Goal: Ask a question

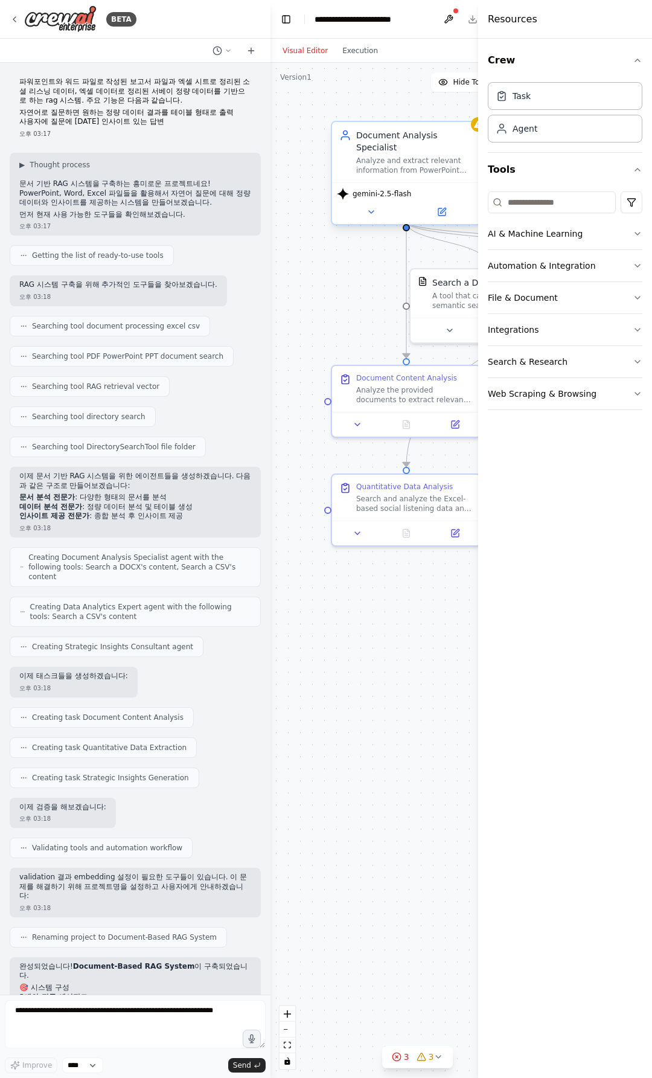
scroll to position [1662, 0]
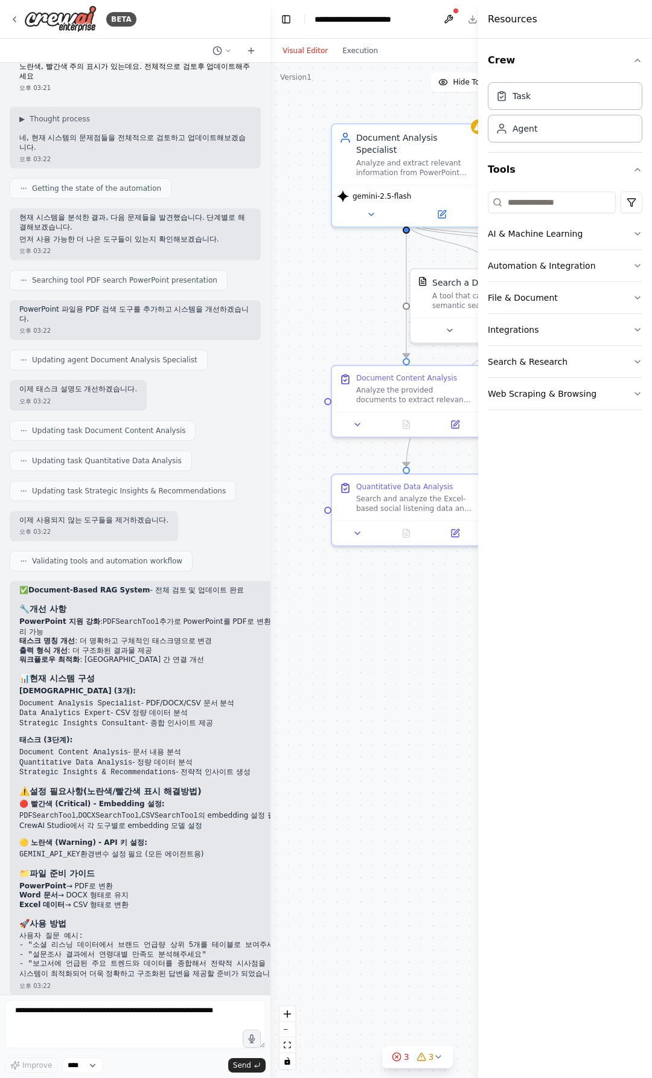
click at [301, 229] on div ".deletable-edge-delete-btn { width: 20px; height: 20px; border: 0px solid #ffff…" at bounding box center [417, 570] width 294 height 1015
click at [133, 636] on li "태스크 명칭 개선 : 더 명확하고 구체적인 태스크명으로 변경" at bounding box center [164, 641] width 291 height 10
drag, startPoint x: 114, startPoint y: 600, endPoint x: 155, endPoint y: 607, distance: 41.7
click at [155, 607] on div "✅ Document-Based RAG System - 전체 검토 및 업데이트 완료 🔧 개선 사항 PowerPoint 지원 강화 : PDFSea…" at bounding box center [164, 782] width 291 height 392
click at [158, 636] on li "태스크 명칭 개선 : 더 명확하고 구체적인 태스크명으로 변경" at bounding box center [164, 641] width 291 height 10
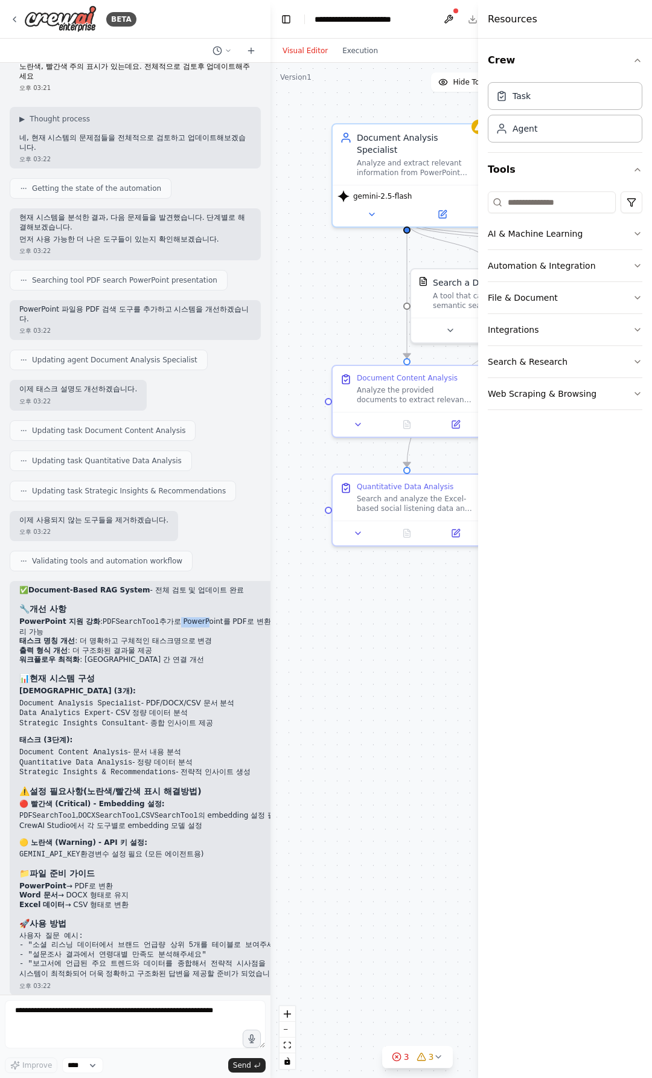
drag, startPoint x: 167, startPoint y: 610, endPoint x: 188, endPoint y: 639, distance: 35.9
click at [195, 617] on li "PowerPoint 지원 강화 : PDFSearchTool 추가로 PowerPoint를 PDF로 변환한 파일 처리 가능" at bounding box center [164, 626] width 291 height 19
drag, startPoint x: 185, startPoint y: 643, endPoint x: 177, endPoint y: 650, distance: 10.7
click at [182, 647] on ol "PowerPoint 지원 강화 : PDFSearchTool 추가로 PowerPoint를 PDF로 변환한 파일 처리 가능 태스크 명칭 개선 : …" at bounding box center [164, 641] width 291 height 48
click at [118, 735] on p "태스크 (3단계):" at bounding box center [164, 740] width 291 height 10
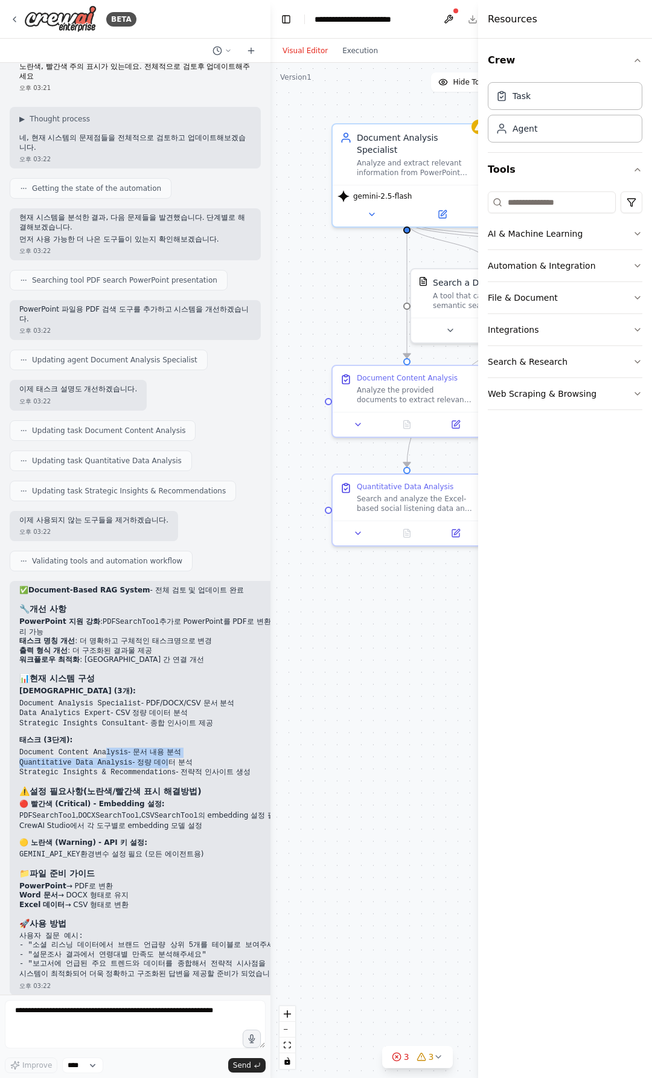
drag, startPoint x: 104, startPoint y: 741, endPoint x: 155, endPoint y: 760, distance: 53.5
click at [155, 757] on ol "Document Content Analysis - 문서 내용 분석 Quantitative Data Analysis - 정량 데이터 분석 Str…" at bounding box center [164, 762] width 291 height 30
click at [128, 799] on strong "🔴 빨간색 (Critical) - Embedding 설정:" at bounding box center [92, 803] width 146 height 8
drag, startPoint x: 91, startPoint y: 761, endPoint x: 115, endPoint y: 788, distance: 36.3
click at [109, 768] on code "Strategic Insights & Recommendations" at bounding box center [97, 772] width 156 height 8
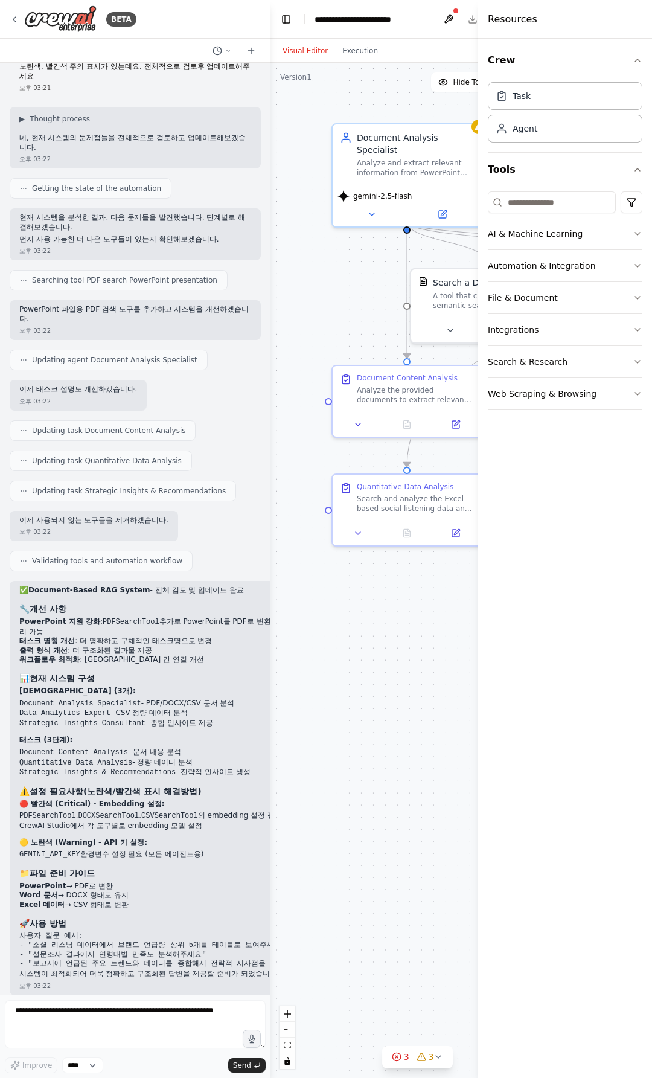
click at [115, 799] on strong "🔴 빨간색 (Critical) - Embedding 설정:" at bounding box center [92, 803] width 146 height 8
drag, startPoint x: 75, startPoint y: 796, endPoint x: 80, endPoint y: 814, distance: 18.7
click at [79, 799] on div "✅ Document-Based RAG System - 전체 검토 및 업데이트 완료 🔧 개선 사항 PowerPoint 지원 강화 : PDFSea…" at bounding box center [164, 782] width 291 height 392
click at [74, 838] on strong "🟡 노란색 (Warning) - API 키 설정:" at bounding box center [83, 842] width 128 height 8
drag, startPoint x: 72, startPoint y: 814, endPoint x: 106, endPoint y: 814, distance: 33.8
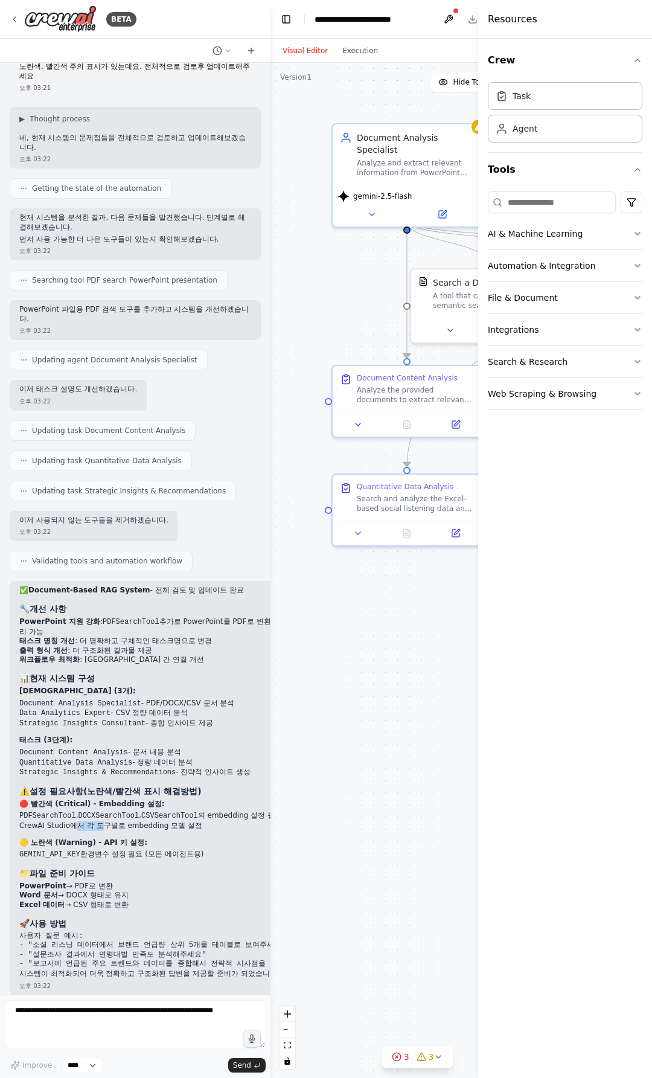
click at [102, 821] on li "CrewAI Studio에서 각 도구별로 embedding 모델 설정" at bounding box center [164, 826] width 291 height 10
click at [206, 799] on div "✅ Document-Based RAG System - 전체 검토 및 업데이트 완료 🔧 개선 사항 PowerPoint 지원 강화 : PDFSea…" at bounding box center [164, 782] width 291 height 392
drag, startPoint x: 179, startPoint y: 814, endPoint x: 88, endPoint y: 798, distance: 92.6
click at [86, 793] on div "✅ Document-Based RAG System - 전체 검토 및 업데이트 완료 🔧 개선 사항 PowerPoint 지원 강화 : PDFSea…" at bounding box center [164, 782] width 291 height 392
click at [109, 839] on div "✅ Document-Based RAG System - 전체 검토 및 업데이트 완료 🔧 개선 사항 PowerPoint 지원 강화 : PDFSea…" at bounding box center [164, 782] width 291 height 392
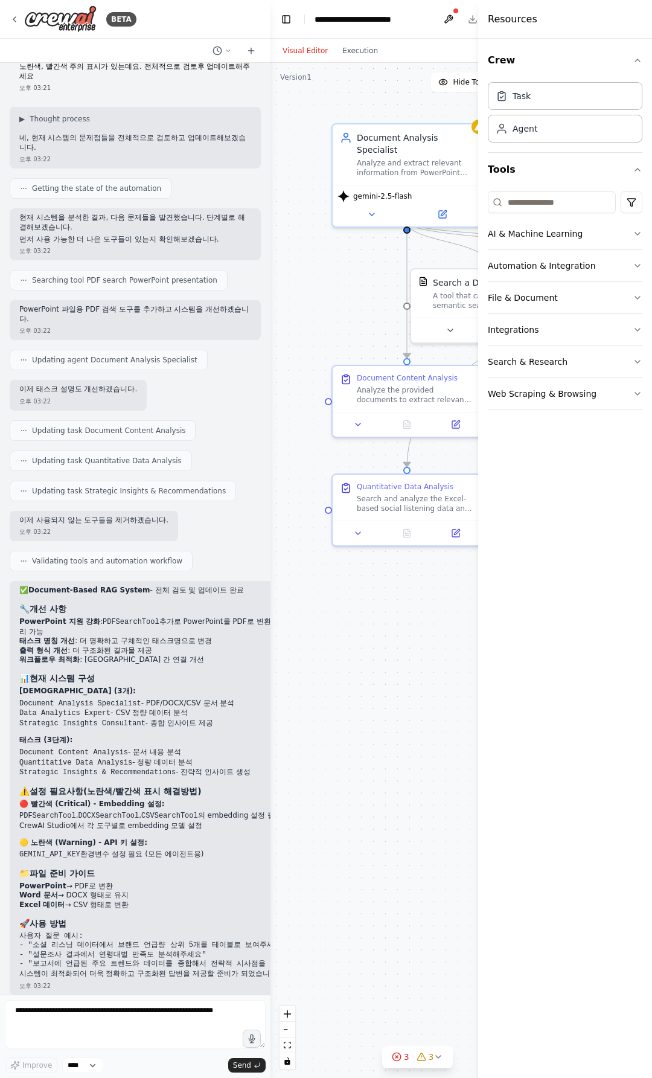
click at [103, 838] on strong "🟡 노란색 (Warning) - API 키 설정:" at bounding box center [83, 842] width 128 height 8
click at [139, 867] on h3 "📁 파일 준비 가이드" at bounding box center [164, 873] width 291 height 12
drag, startPoint x: 120, startPoint y: 895, endPoint x: 77, endPoint y: 858, distance: 57.4
click at [76, 861] on div "✅ Document-Based RAG System - 전체 검토 및 업데이트 완료 🔧 개선 사항 PowerPoint 지원 강화 : PDFSea…" at bounding box center [164, 782] width 291 height 392
click at [108, 838] on div "✅ Document-Based RAG System - 전체 검토 및 업데이트 완료 🔧 개선 사항 PowerPoint 지원 강화 : PDFSea…" at bounding box center [164, 782] width 291 height 392
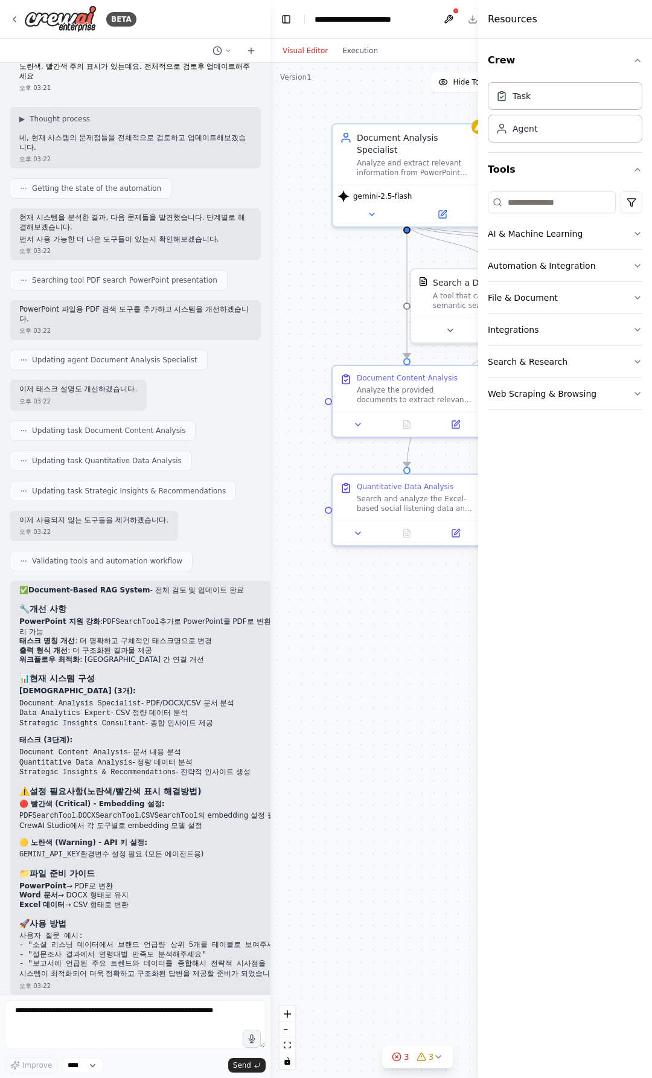
click at [113, 900] on li "Excel 데이터 → CSV 형태로 변환" at bounding box center [164, 905] width 291 height 10
drag, startPoint x: 94, startPoint y: 880, endPoint x: 113, endPoint y: 880, distance: 19.3
click at [113, 881] on ol "PowerPoint → PDF로 변환 Word 문서 → DOCX 형태로 유지 Excel 데이터 → CSV 형태로 변환" at bounding box center [164, 895] width 291 height 28
click at [112, 901] on div "✅ Document-Based RAG System - 전체 검토 및 업데이트 완료 🔧 개선 사항 PowerPoint 지원 강화 : PDFSea…" at bounding box center [164, 782] width 291 height 392
drag, startPoint x: 44, startPoint y: 883, endPoint x: 117, endPoint y: 881, distance: 72.5
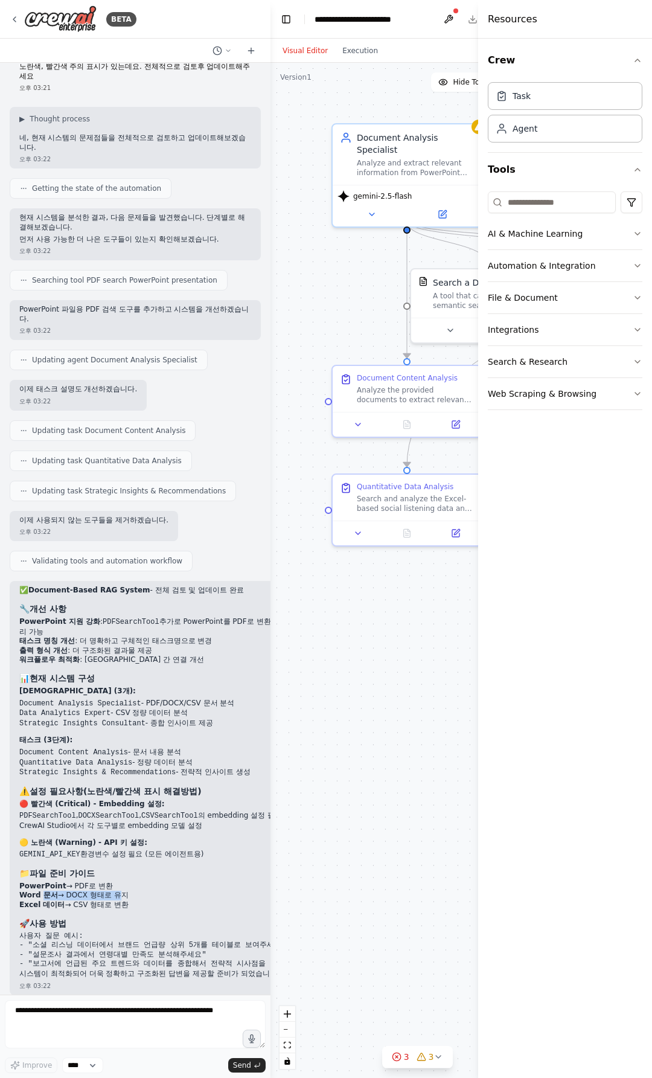
click at [117, 891] on li "Word 문서 → DOCX 형태로 유지" at bounding box center [164, 896] width 291 height 10
click at [115, 900] on li "Excel 데이터 → CSV 형태로 변환" at bounding box center [164, 905] width 291 height 10
click at [118, 900] on li "Excel 데이터 → CSV 형태로 변환" at bounding box center [164, 905] width 291 height 10
click at [119, 900] on li "Excel 데이터 → CSV 형태로 변환" at bounding box center [164, 905] width 291 height 10
drag, startPoint x: 119, startPoint y: 907, endPoint x: 105, endPoint y: 880, distance: 30.5
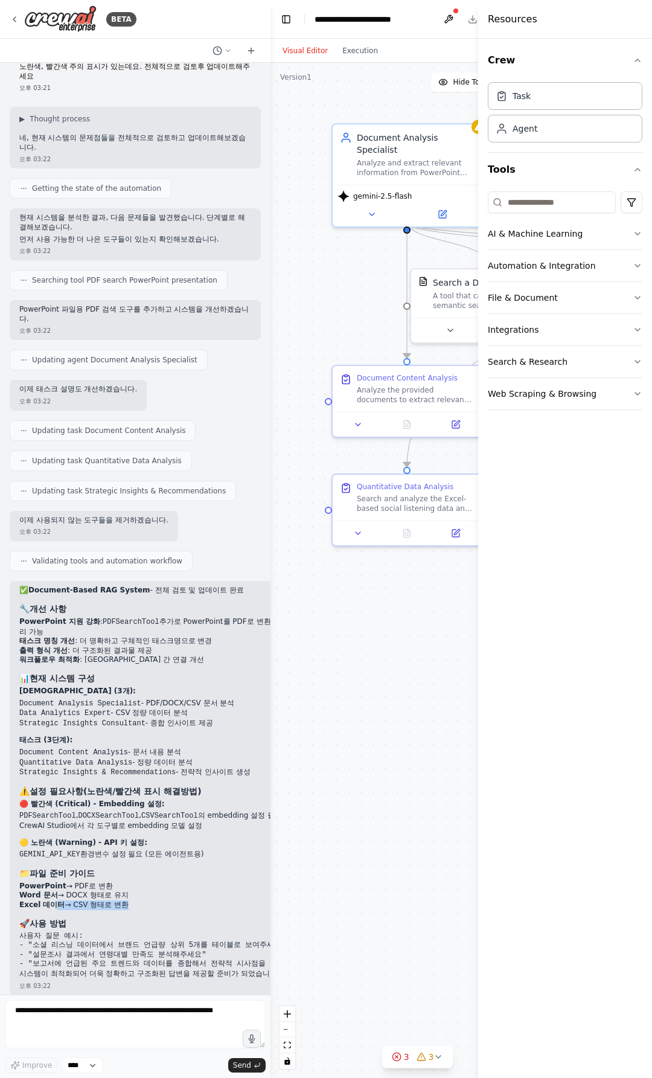
click at [105, 880] on div "✅ Document-Based RAG System - 전체 검토 및 업데이트 완료 🔧 개선 사항 PowerPoint 지원 강화 : PDFSea…" at bounding box center [164, 782] width 291 height 392
click at [99, 932] on pre "사용자 질문 예시: - "소셜 리스닝 데이터에서 브랜드 언급량 상위 5개를 테이블로 보여주세요" - "설문조사 결과에서 연령대별 만족도 분석해…" at bounding box center [164, 950] width 291 height 37
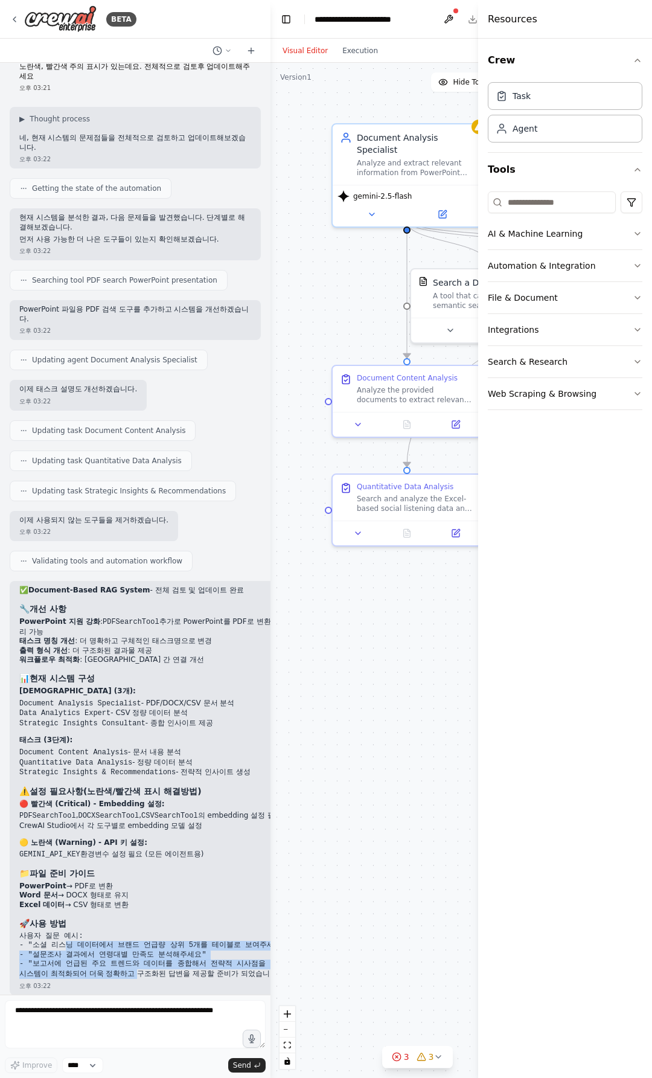
drag, startPoint x: 66, startPoint y: 934, endPoint x: 139, endPoint y: 962, distance: 77.8
click at [139, 962] on div "✅ Document-Based RAG System - 전체 검토 및 업데이트 완료 🔧 개선 사항 PowerPoint 지원 강화 : PDFSea…" at bounding box center [164, 782] width 291 height 392
drag, startPoint x: 130, startPoint y: 981, endPoint x: 136, endPoint y: 933, distance: 48.1
click at [136, 933] on div "✅ Document-Based RAG System - 전체 검토 및 업데이트 완료 🔧 개선 사항 PowerPoint 지원 강화 : PDFSea…" at bounding box center [165, 788] width 310 height 414
click at [132, 945] on code "사용자 질문 예시: - "소셜 리스닝 데이터에서 브랜드 언급량 상위 5개를 테이블로 보여주세요" - "설문조사 결과에서 연령대별 만족도 분석해…" at bounding box center [164, 950] width 291 height 37
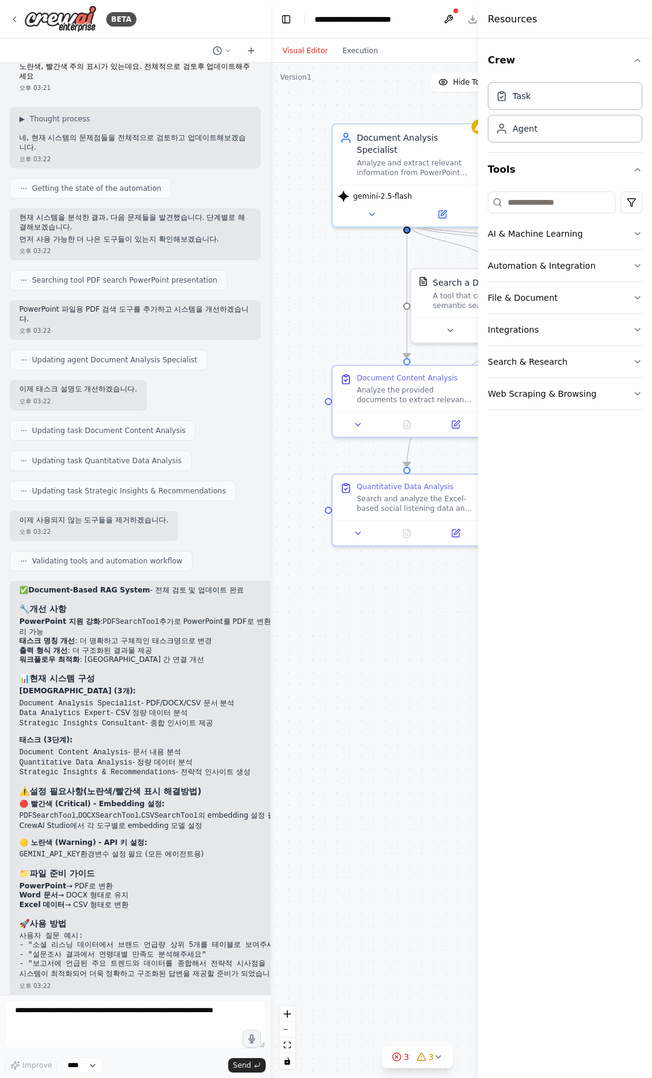
click at [118, 943] on code "사용자 질문 예시: - "소셜 리스닝 데이터에서 브랜드 언급량 상위 5개를 테이블로 보여주세요" - "설문조사 결과에서 연령대별 만족도 분석해…" at bounding box center [164, 950] width 291 height 37
click at [87, 949] on pre "사용자 질문 예시: - "소셜 리스닝 데이터에서 브랜드 언급량 상위 5개를 테이블로 보여주세요" - "설문조사 결과에서 연령대별 만족도 분석해…" at bounding box center [164, 950] width 291 height 37
click at [72, 969] on p "시스템이 최적화되어 더욱 정확하고 구조화된 답변을 제공할 준비가 되었습니다!" at bounding box center [164, 974] width 291 height 10
drag, startPoint x: 91, startPoint y: 946, endPoint x: 174, endPoint y: 945, distance: 83.3
click at [174, 945] on code "사용자 질문 예시: - "소셜 리스닝 데이터에서 브랜드 언급량 상위 5개를 테이블로 보여주세요" - "설문조사 결과에서 연령대별 만족도 분석해…" at bounding box center [164, 950] width 291 height 37
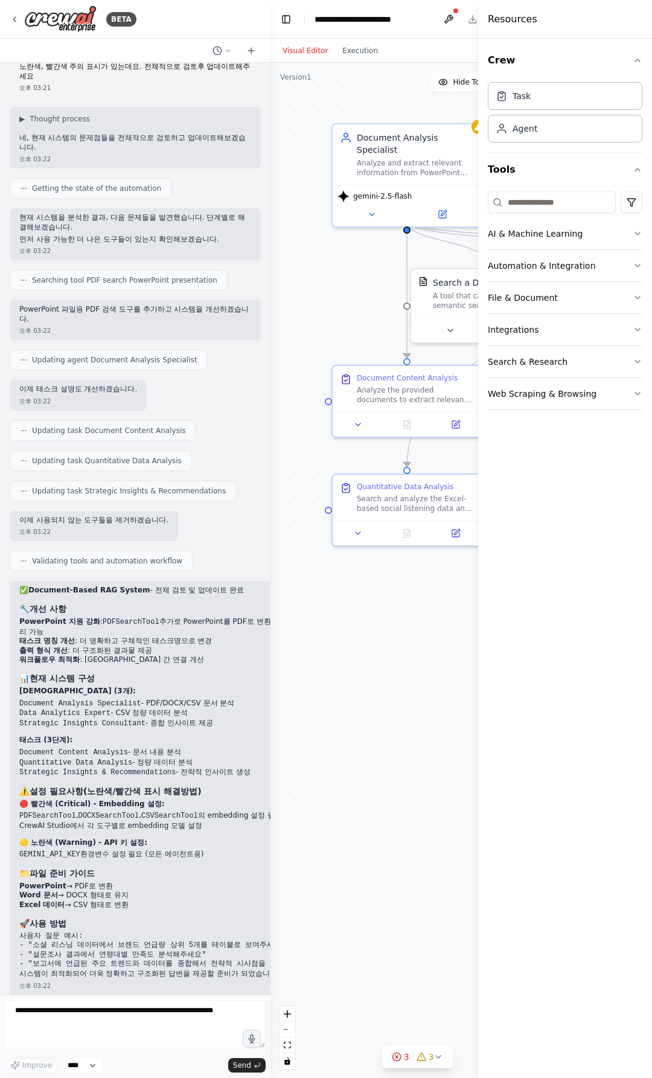
click at [150, 981] on div "오후 03:22" at bounding box center [164, 985] width 291 height 9
drag, startPoint x: 134, startPoint y: 959, endPoint x: 130, endPoint y: 948, distance: 12.2
click at [130, 948] on div "✅ Document-Based RAG System - 전체 검토 및 업데이트 완료 🔧 개선 사항 PowerPoint 지원 강화 : PDFSea…" at bounding box center [164, 782] width 291 height 392
click at [109, 958] on code "사용자 질문 예시: - "소셜 리스닝 데이터에서 브랜드 언급량 상위 5개를 테이블로 보여주세요" - "설문조사 결과에서 연령대별 만족도 분석해…" at bounding box center [164, 950] width 291 height 37
drag, startPoint x: 89, startPoint y: 955, endPoint x: 149, endPoint y: 950, distance: 59.9
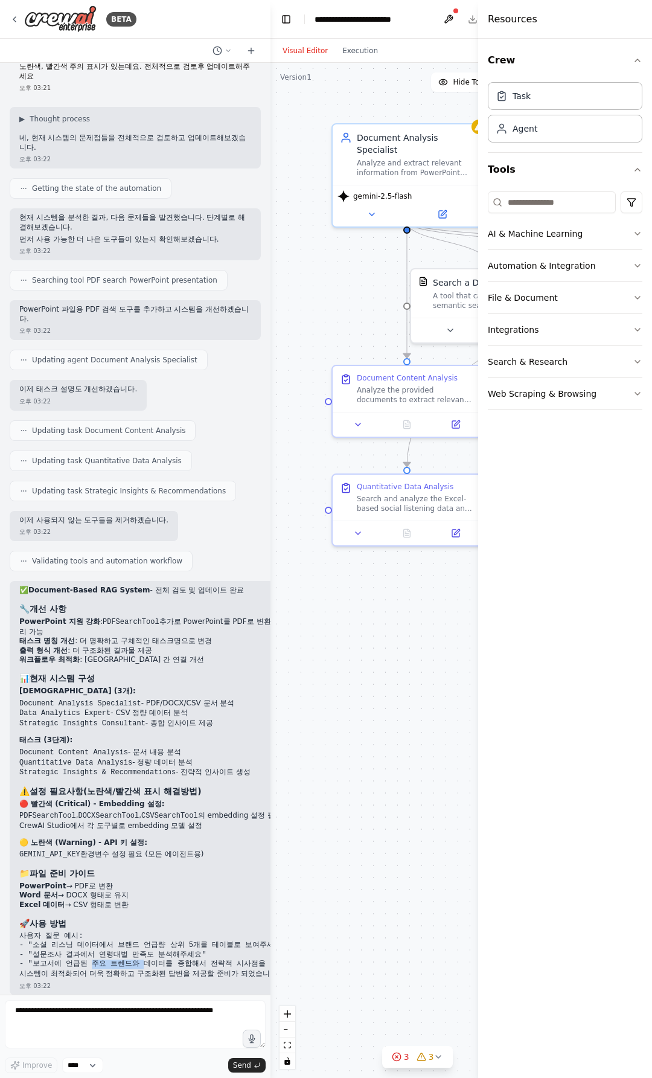
click at [149, 950] on code "사용자 질문 예시: - "소셜 리스닝 데이터에서 브랜드 언급량 상위 5개를 테이블로 보여주세요" - "설문조사 결과에서 연령대별 만족도 분석해…" at bounding box center [164, 950] width 291 height 37
click at [149, 952] on code "사용자 질문 예시: - "소셜 리스닝 데이터에서 브랜드 언급량 상위 5개를 테이블로 보여주세요" - "설문조사 결과에서 연령대별 만족도 분석해…" at bounding box center [164, 950] width 291 height 37
click at [68, 969] on p "시스템이 최적화되어 더욱 정확하고 구조화된 답변을 제공할 준비가 되었습니다!" at bounding box center [164, 974] width 291 height 10
click at [75, 1028] on textarea at bounding box center [135, 1024] width 261 height 48
drag, startPoint x: 124, startPoint y: 964, endPoint x: 62, endPoint y: 961, distance: 62.3
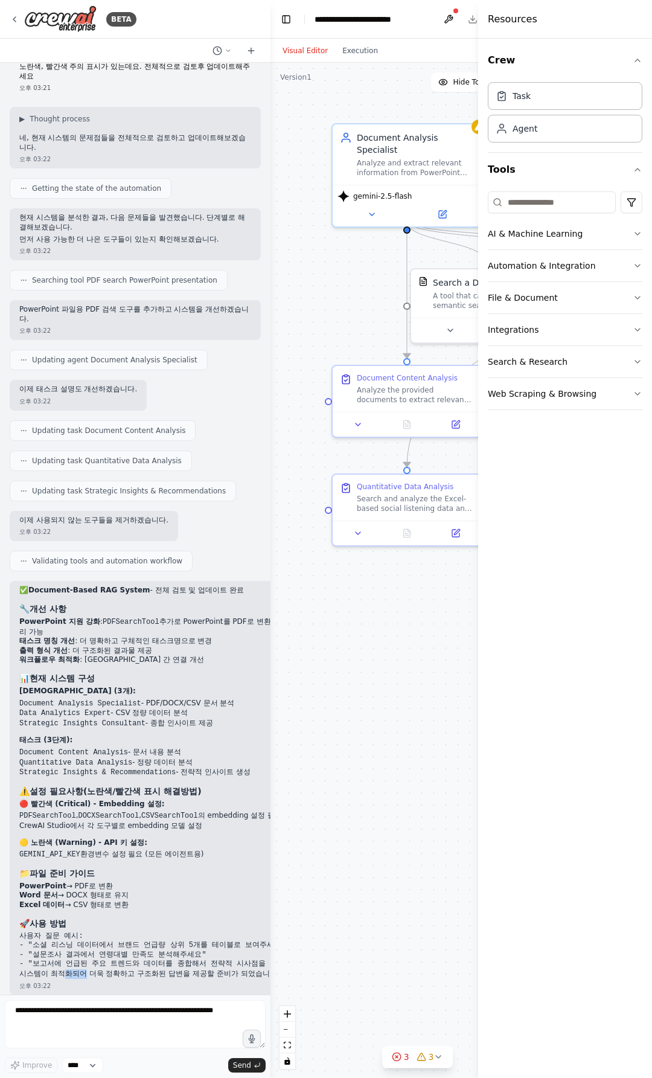
click at [62, 969] on p "시스템이 최적화되어 더욱 정확하고 구조화된 답변을 제공할 준비가 되었습니다!" at bounding box center [164, 974] width 291 height 10
click at [85, 917] on h3 "🚀 사용 방법" at bounding box center [164, 923] width 291 height 12
click at [91, 934] on code "사용자 질문 예시: - "소셜 리스닝 데이터에서 브랜드 언급량 상위 5개를 테이블로 보여주세요" - "설문조사 결과에서 연령대별 만족도 분석해…" at bounding box center [164, 950] width 291 height 37
click at [116, 955] on code "사용자 질문 예시: - "소셜 리스닝 데이터에서 브랜드 언급량 상위 5개를 테이블로 보여주세요" - "설문조사 결과에서 연령대별 만족도 분석해…" at bounding box center [164, 950] width 291 height 37
click at [144, 1020] on textarea at bounding box center [135, 1024] width 261 height 48
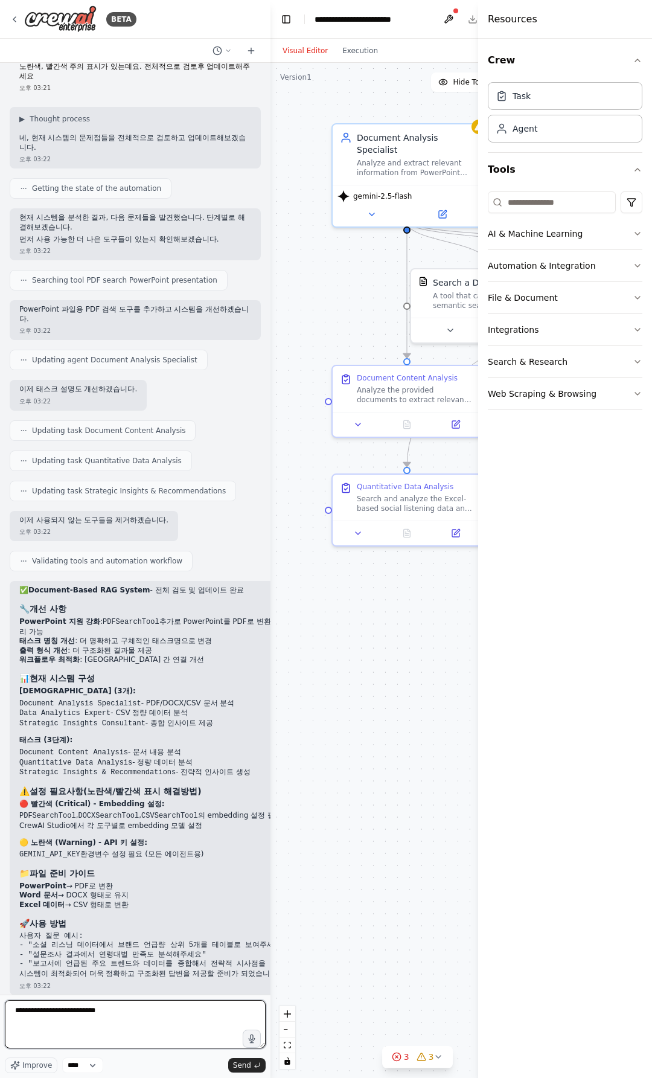
type textarea "**********"
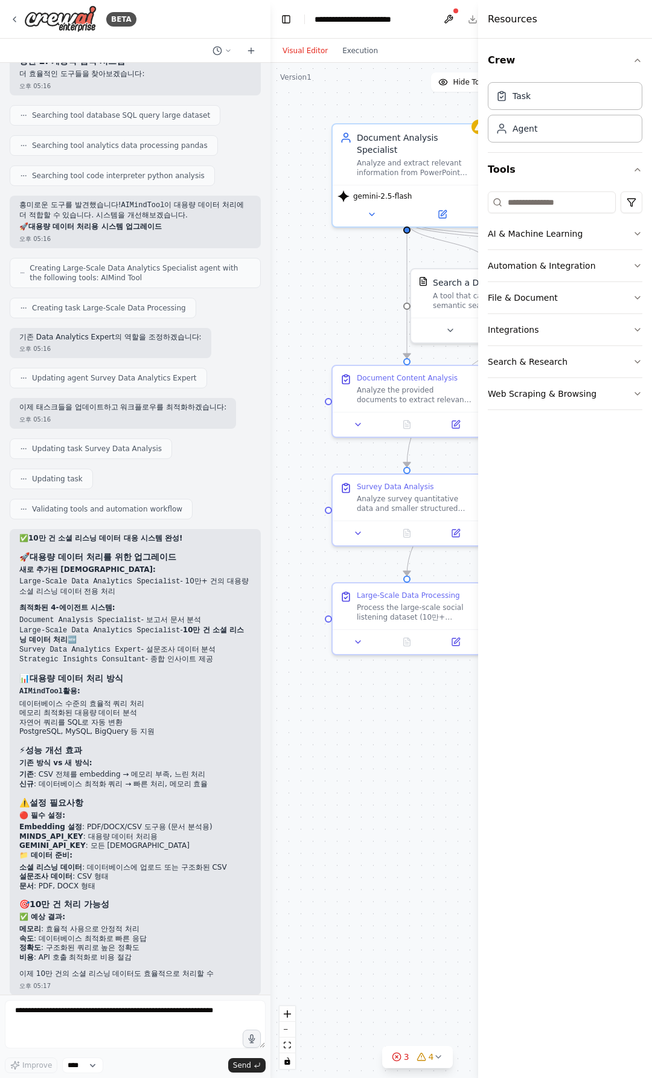
scroll to position [2873, 0]
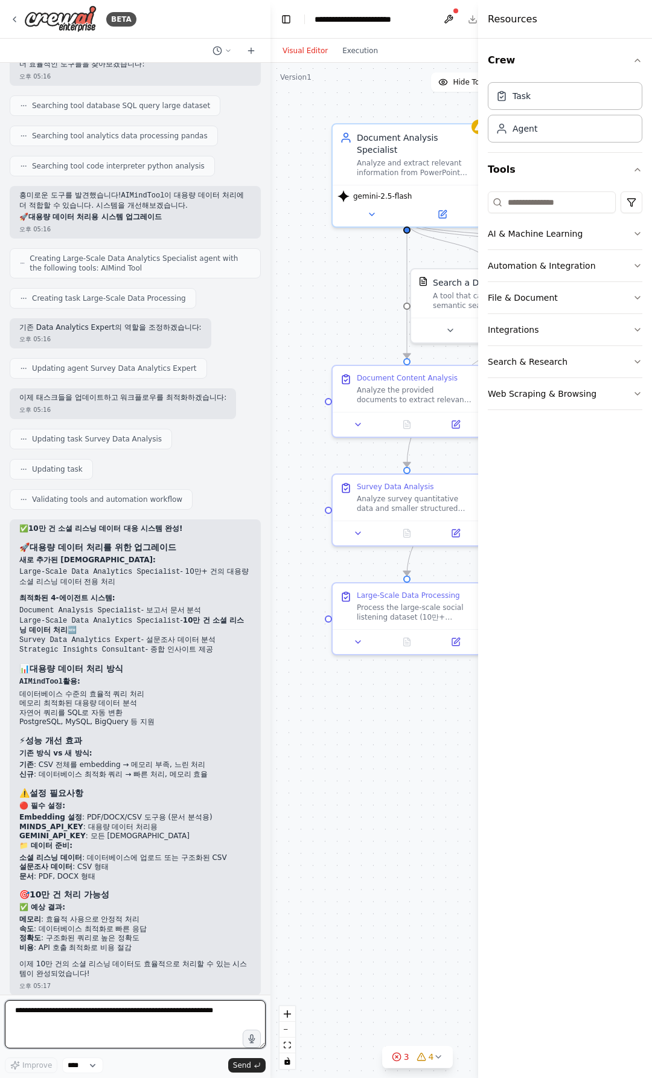
click at [98, 1025] on textarea at bounding box center [135, 1024] width 261 height 48
type textarea "*"
type textarea "**********"
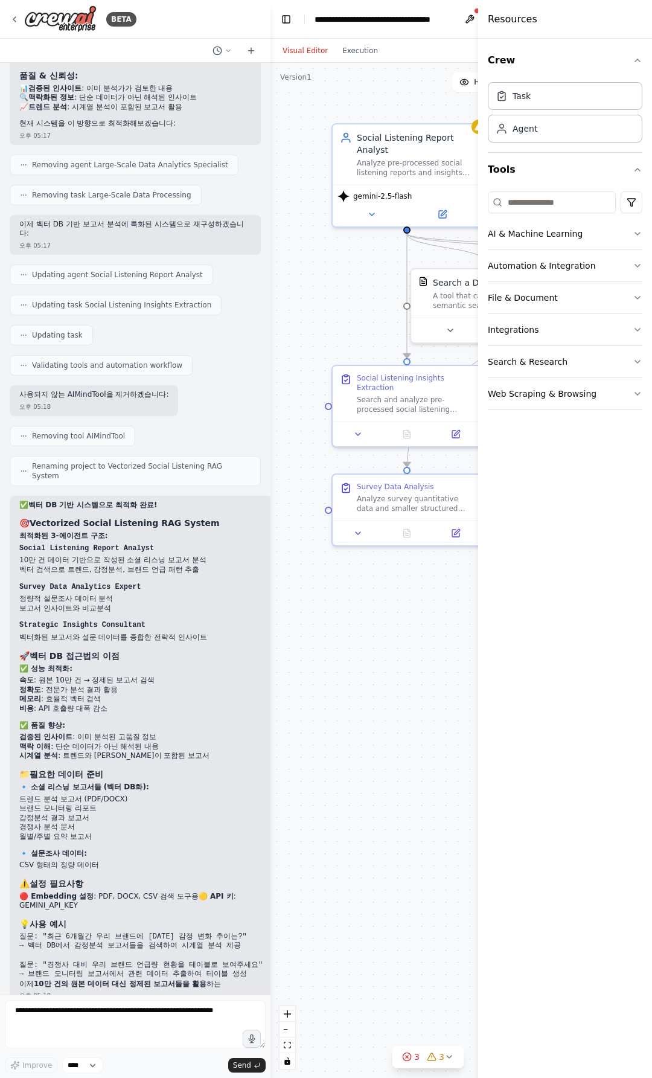
scroll to position [4000, 0]
